Goal: Check status: Check status

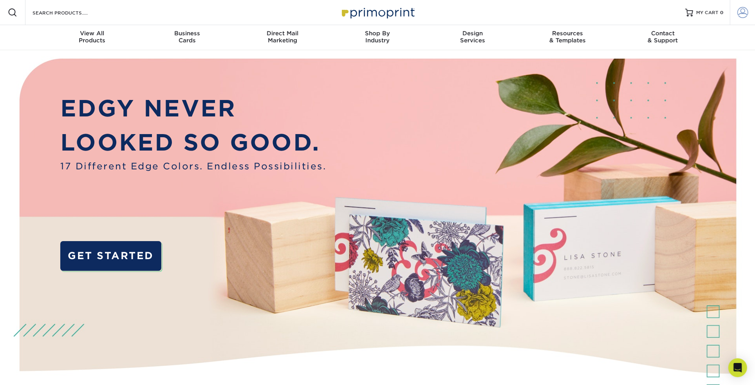
type input "[PERSON_NAME][EMAIL_ADDRESS][DOMAIN_NAME]"
click at [298, 14] on link "Account" at bounding box center [742, 12] width 25 height 25
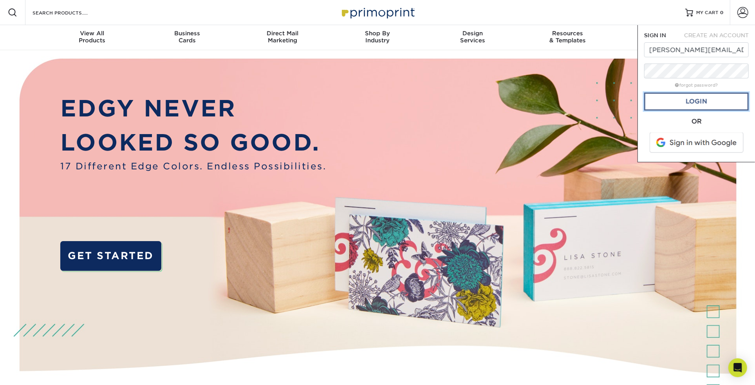
click at [298, 102] on link "Login" at bounding box center [696, 101] width 105 height 18
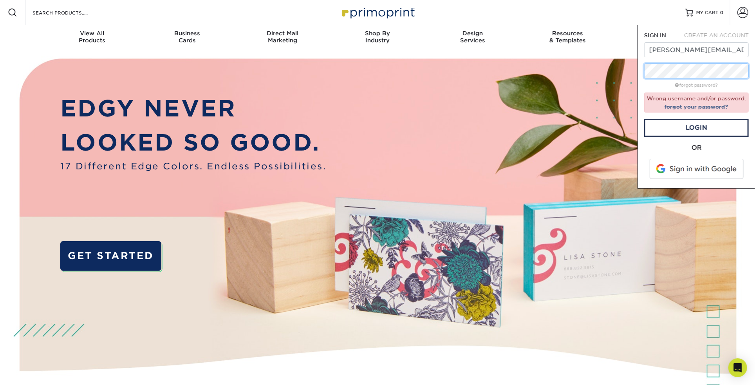
click at [298, 73] on div "SIGN IN CREATE AN ACCOUNT Rebecca@KraftedHomes.com forgot password? Wrong usern…" at bounding box center [696, 106] width 117 height 163
click at [298, 126] on link "Login" at bounding box center [696, 128] width 105 height 18
click at [298, 105] on link "forgot your password?" at bounding box center [697, 106] width 64 height 6
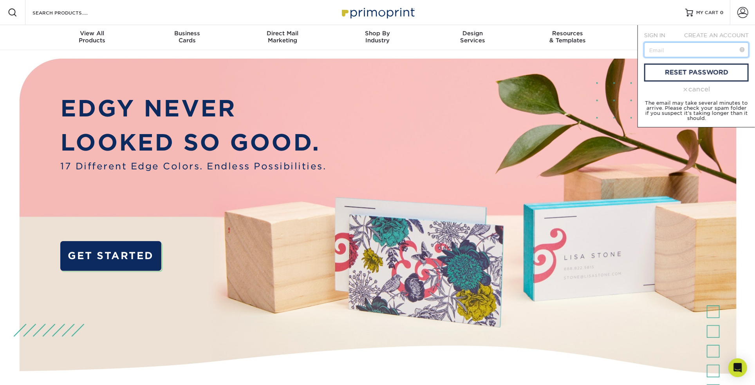
click at [298, 50] on input "text" at bounding box center [696, 49] width 105 height 15
type input "Rebecca@KraftedHomes.com"
click at [298, 71] on link "reset password" at bounding box center [696, 72] width 105 height 18
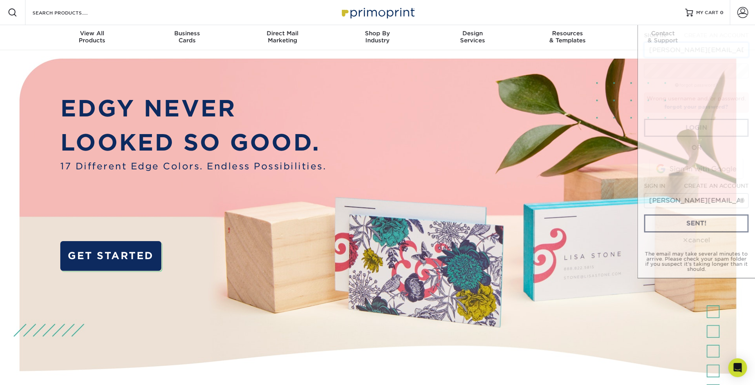
scroll to position [0, 3]
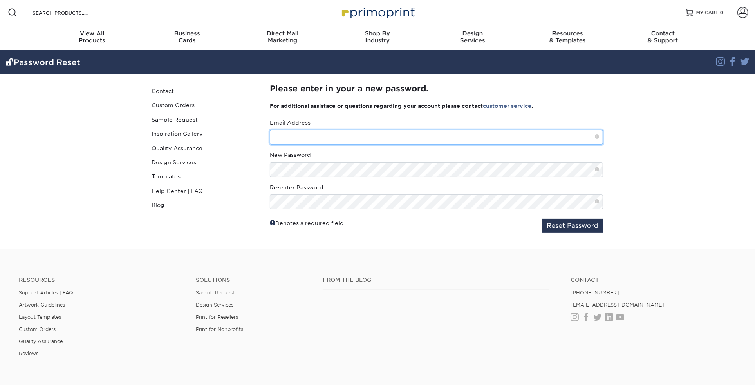
click at [311, 131] on input "text" at bounding box center [436, 137] width 333 height 15
click at [320, 141] on input "text" at bounding box center [436, 137] width 333 height 15
type input "Rebecca@KraftedHomes.com"
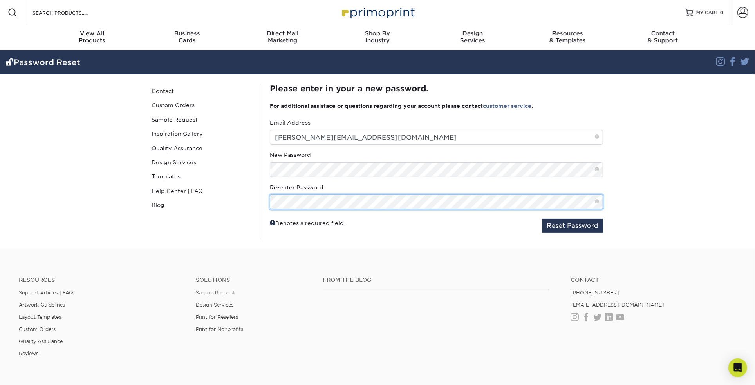
click at [542, 219] on button "Reset Password" at bounding box center [572, 226] width 61 height 14
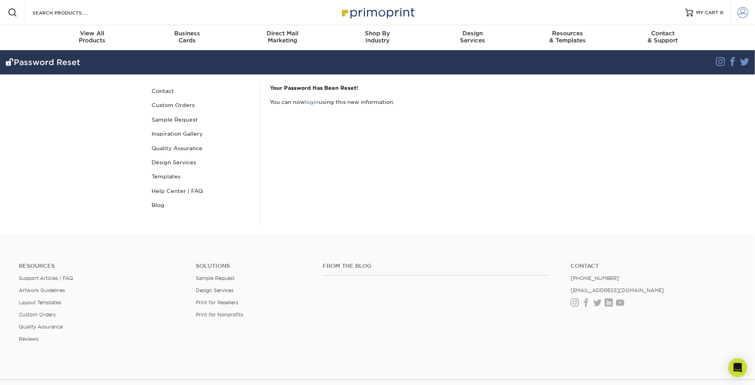
click at [738, 13] on span at bounding box center [742, 12] width 11 height 11
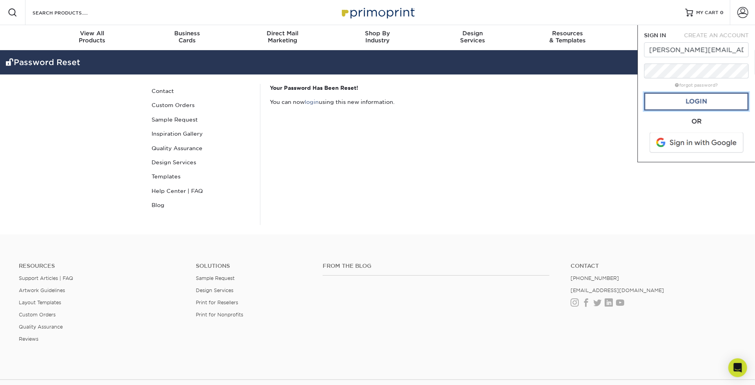
click at [698, 103] on link "Login" at bounding box center [696, 101] width 105 height 18
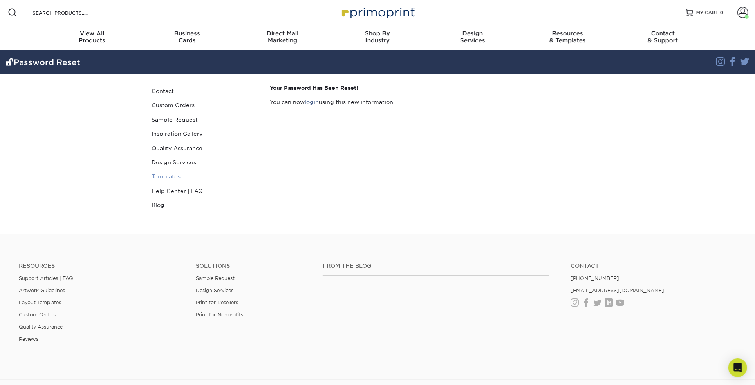
click at [168, 178] on link "Templates" at bounding box center [201, 176] width 106 height 14
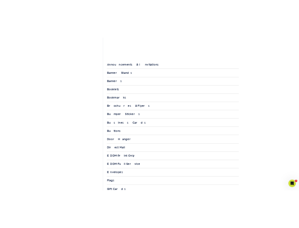
scroll to position [264, 0]
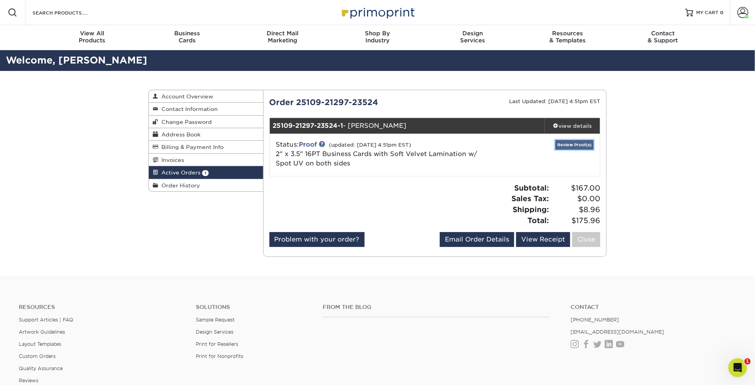
click at [578, 146] on link "Review Proof(s)" at bounding box center [574, 145] width 38 height 10
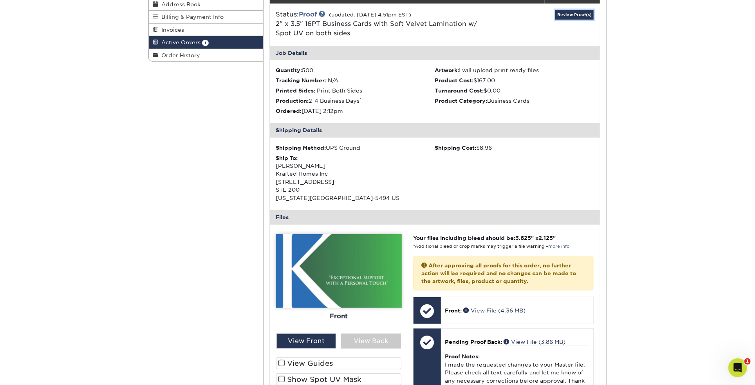
scroll to position [157, 0]
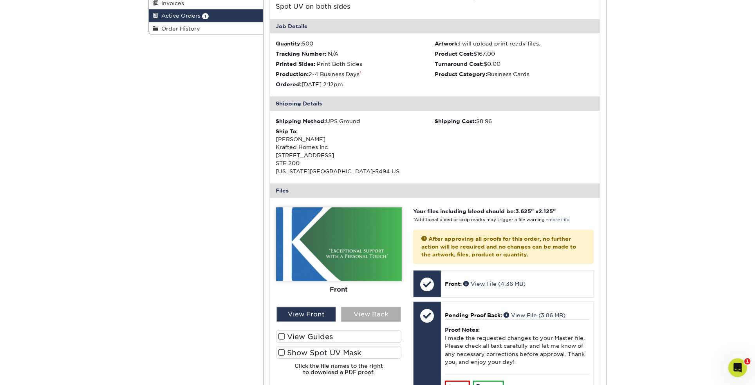
click at [365, 315] on div "View Back" at bounding box center [371, 314] width 60 height 15
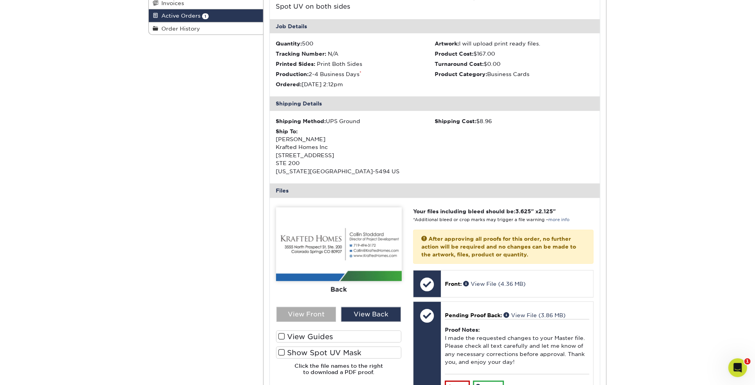
click at [301, 316] on div "View Front" at bounding box center [307, 314] width 60 height 15
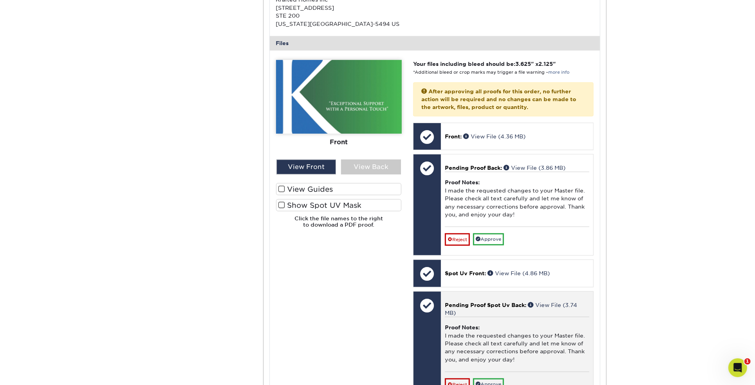
scroll to position [313, 0]
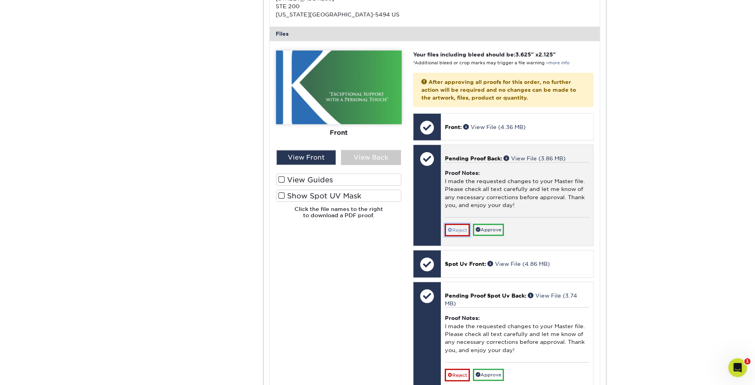
click at [463, 226] on link "Reject" at bounding box center [457, 230] width 25 height 13
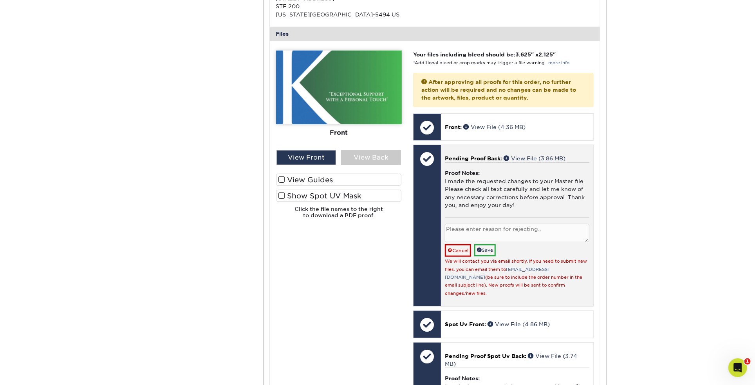
click at [454, 226] on textarea at bounding box center [517, 233] width 145 height 18
type textarea "The front should say "Remarkably Uncommon", not "Exceptional Support with a Per…"
click at [481, 249] on span at bounding box center [479, 249] width 5 height 5
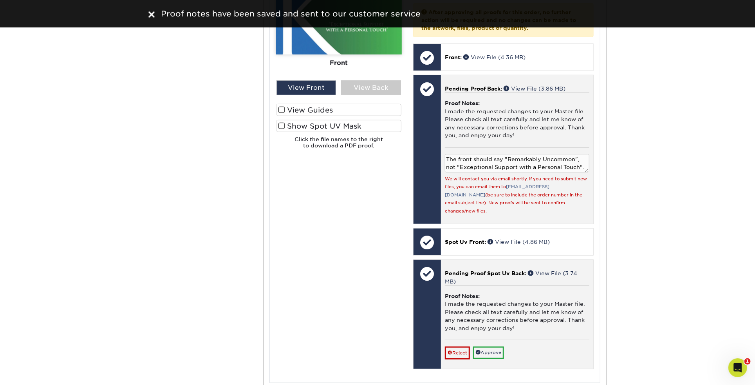
scroll to position [431, 0]
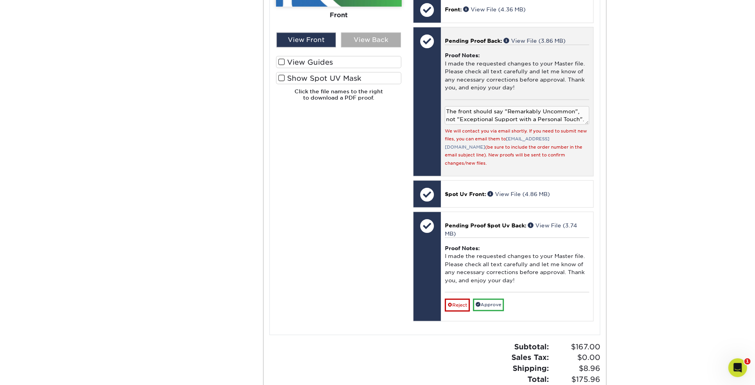
click at [359, 42] on div "View Back" at bounding box center [371, 40] width 60 height 15
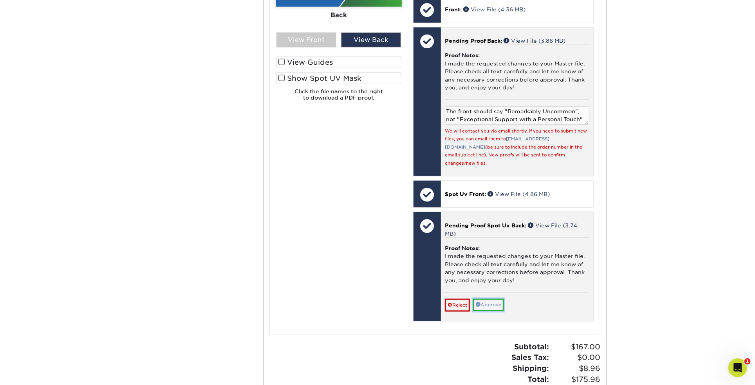
click at [495, 298] on link "Approve" at bounding box center [488, 304] width 31 height 12
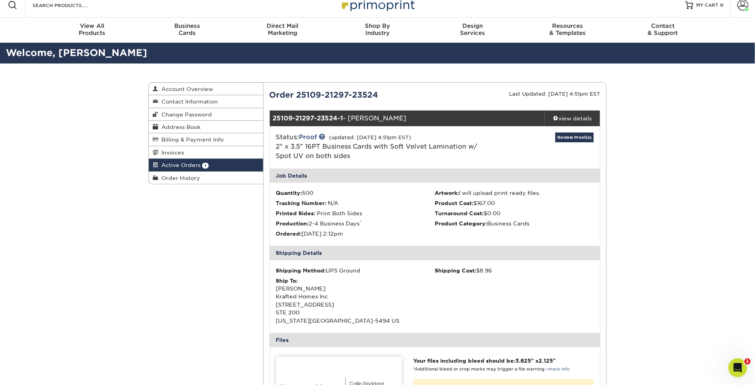
scroll to position [0, 0]
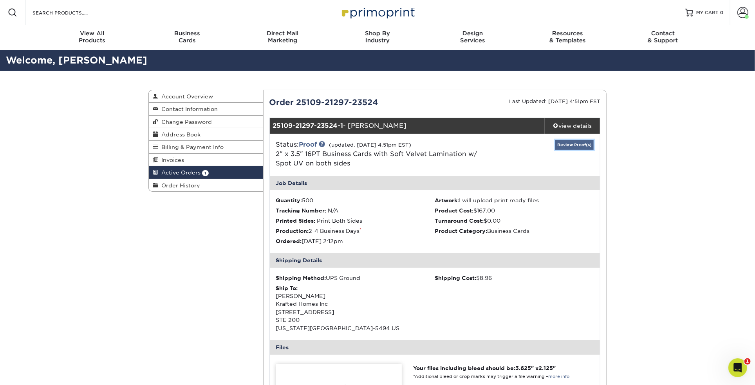
click at [566, 142] on link "Review Proof(s)" at bounding box center [574, 145] width 38 height 10
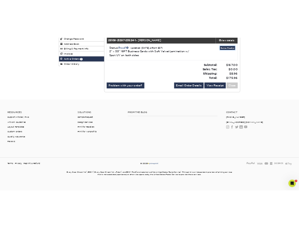
scroll to position [109, 0]
